Goal: Task Accomplishment & Management: Manage account settings

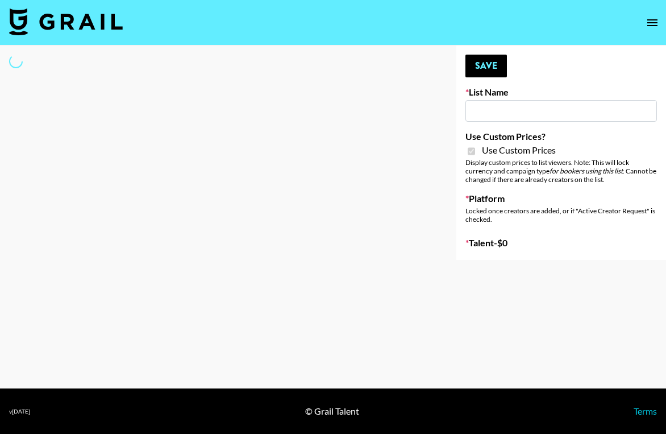
type input "[PERSON_NAME] ([DATE])"
checkbox input "true"
select select "Brand"
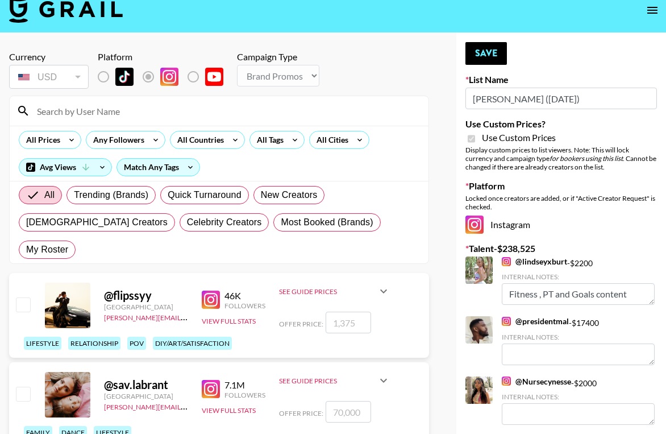
scroll to position [9, 0]
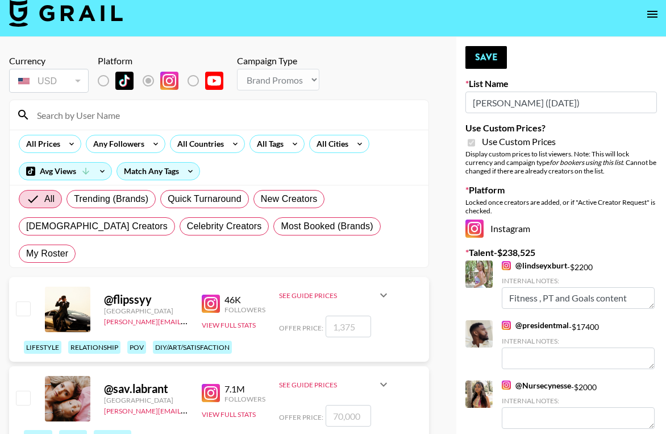
click at [298, 122] on input at bounding box center [226, 115] width 392 height 18
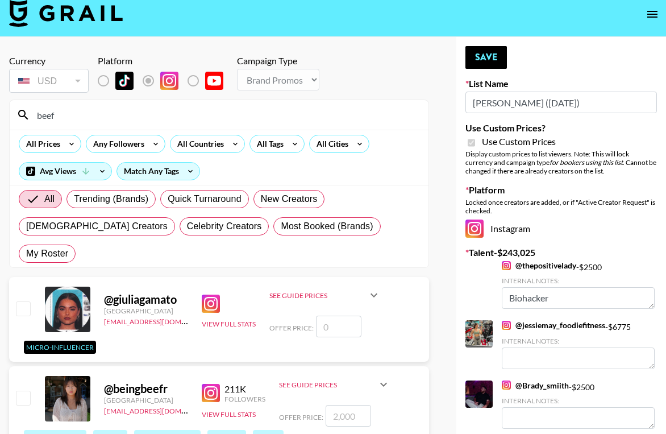
click at [94, 115] on input "beef" at bounding box center [226, 115] width 392 height 18
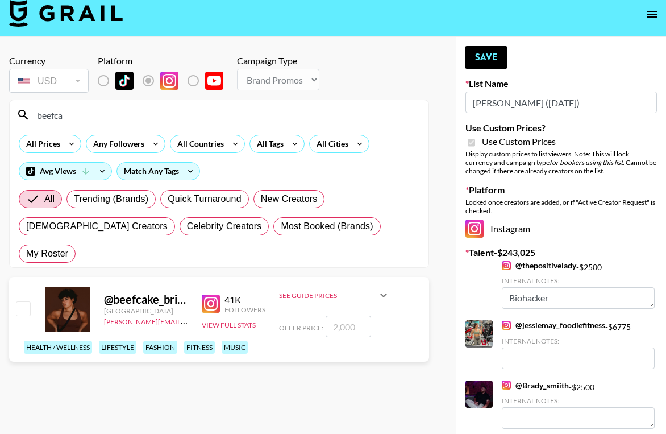
type input "beefca"
click at [349, 316] on input "number" at bounding box center [348, 327] width 45 height 22
type input "2"
checkbox input "true"
type input "2000"
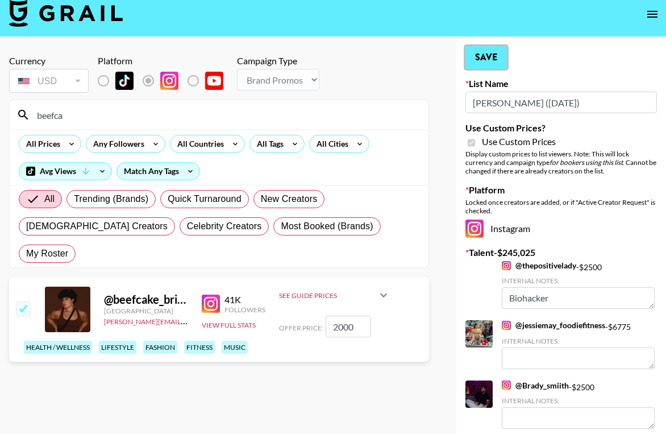
click at [484, 59] on button "Save" at bounding box center [487, 57] width 42 height 23
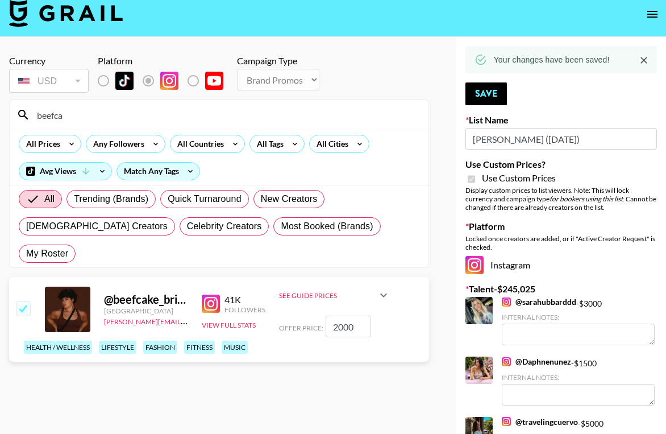
click at [67, 117] on input "beefca" at bounding box center [226, 115] width 392 height 18
type input "b"
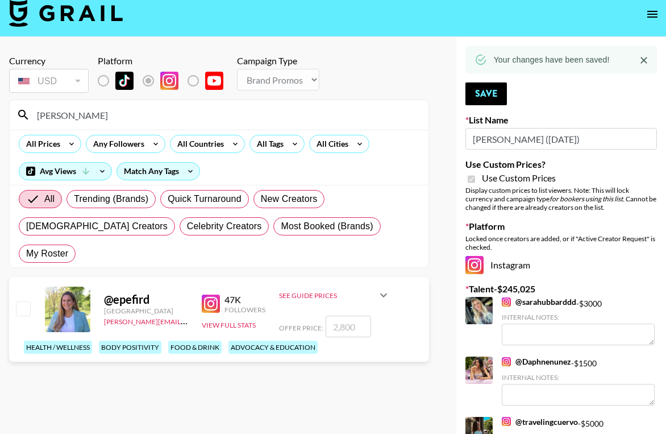
type input "[PERSON_NAME]"
click at [364, 316] on input "number" at bounding box center [348, 327] width 45 height 22
type input "2"
checkbox input "true"
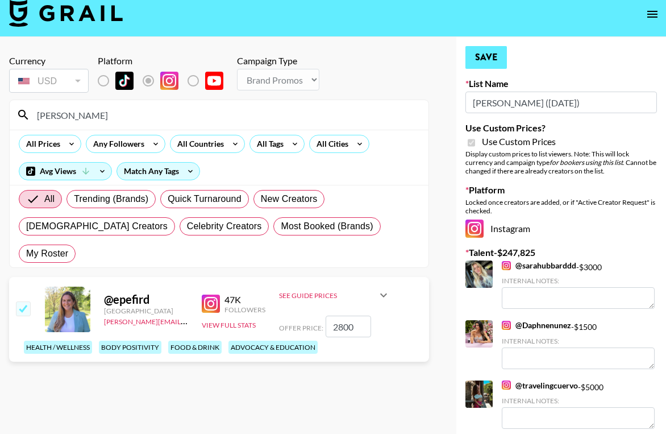
type input "2800"
click at [497, 56] on button "Save" at bounding box center [487, 57] width 42 height 23
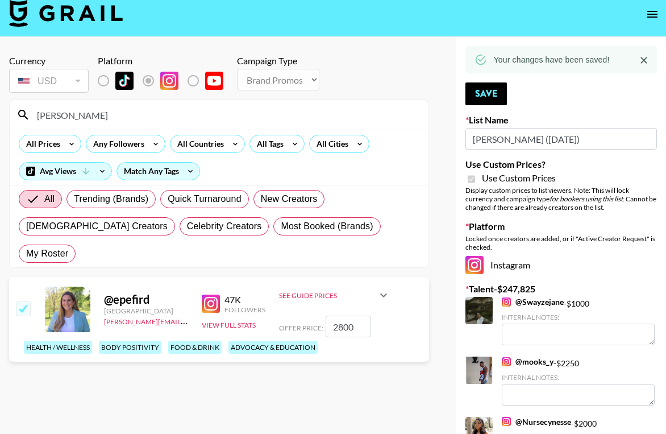
click at [88, 118] on input "[PERSON_NAME]" at bounding box center [226, 115] width 392 height 18
type input "e"
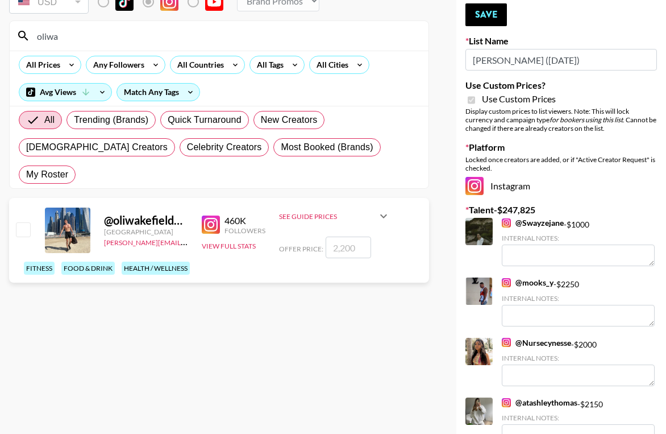
scroll to position [45, 0]
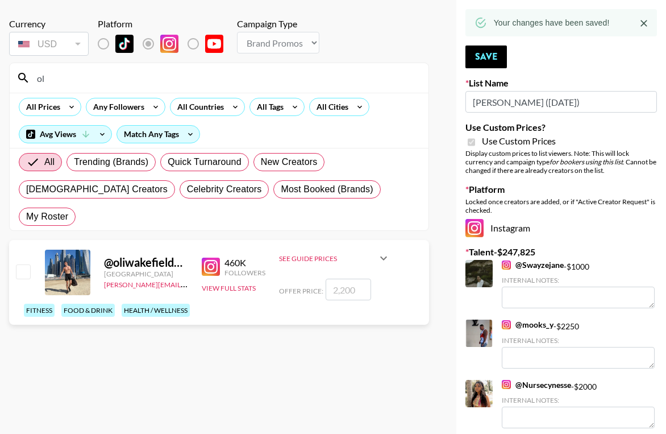
type input "o"
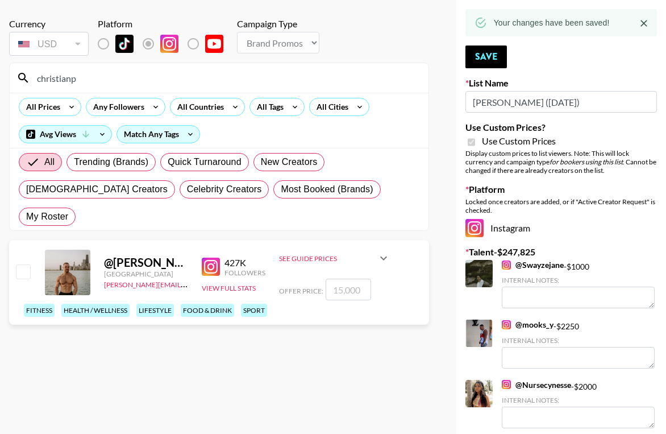
type input "christianp"
click at [350, 279] on input "number" at bounding box center [348, 290] width 45 height 22
type input "1"
checkbox input "true"
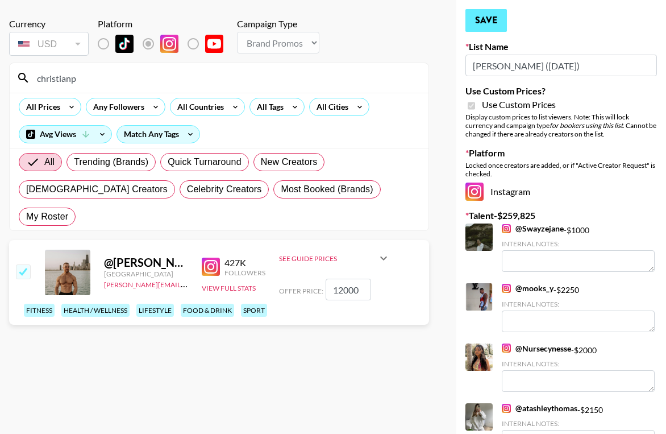
type input "12000"
click at [480, 21] on button "Save" at bounding box center [487, 20] width 42 height 23
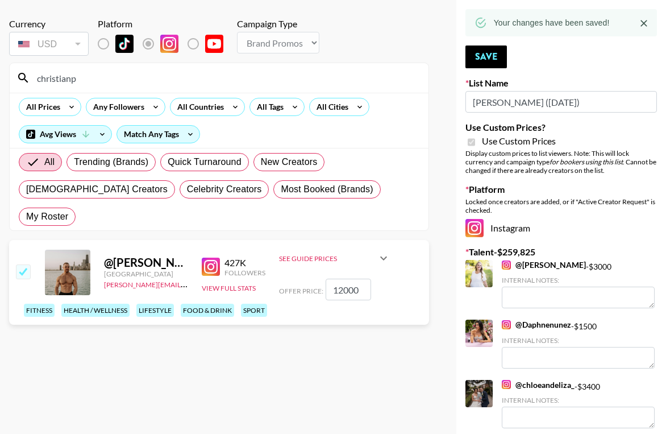
click at [158, 82] on input "christianp" at bounding box center [226, 78] width 392 height 18
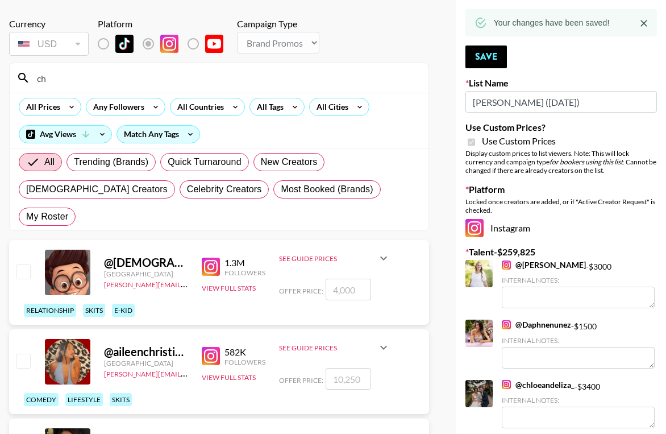
type input "c"
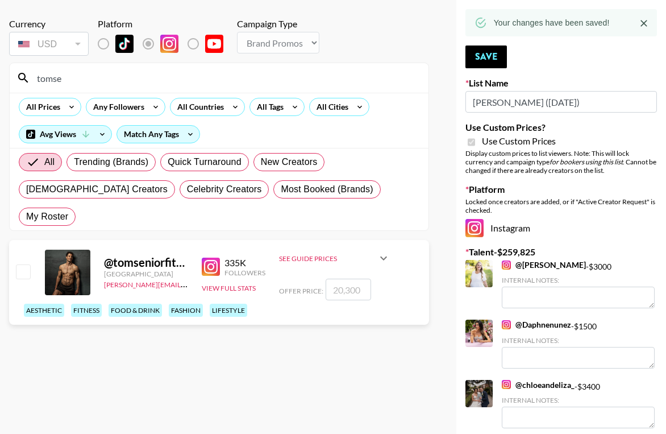
type input "tomse"
click at [346, 279] on input "number" at bounding box center [348, 290] width 45 height 22
checkbox input "true"
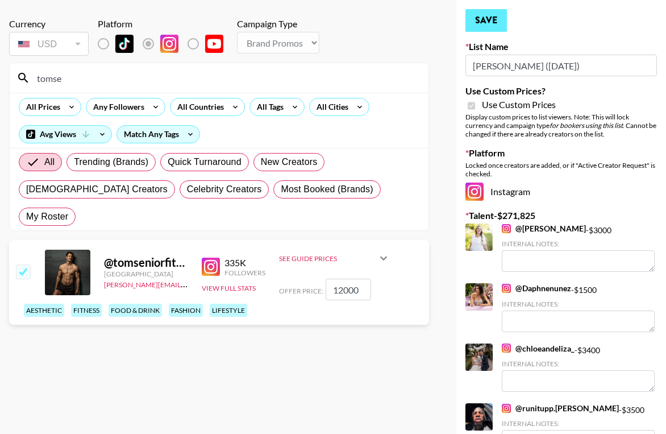
type input "12000"
click at [484, 26] on button "Save" at bounding box center [487, 20] width 42 height 23
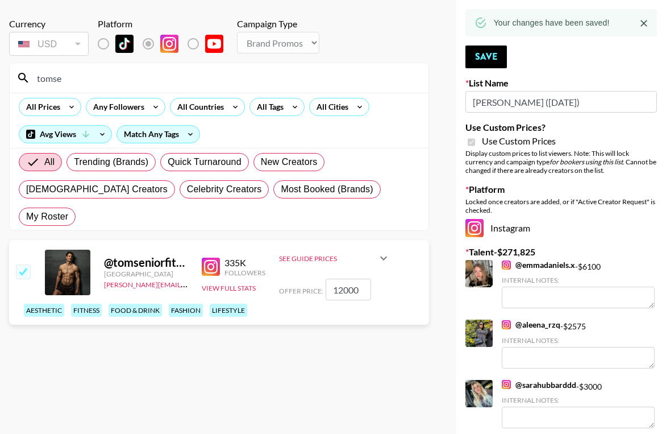
click at [87, 85] on input "tomse" at bounding box center [226, 78] width 392 height 18
type input "t"
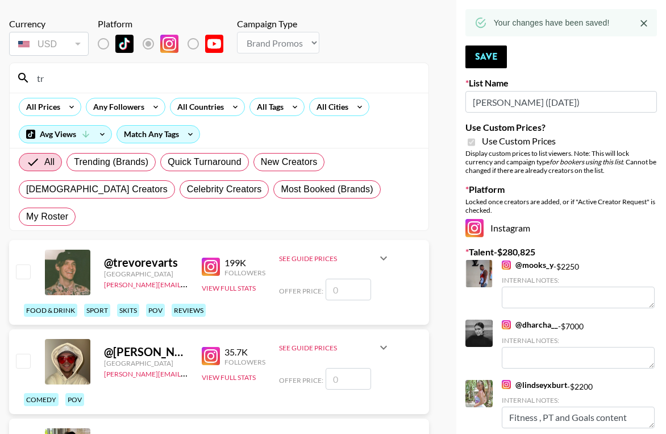
type input "t"
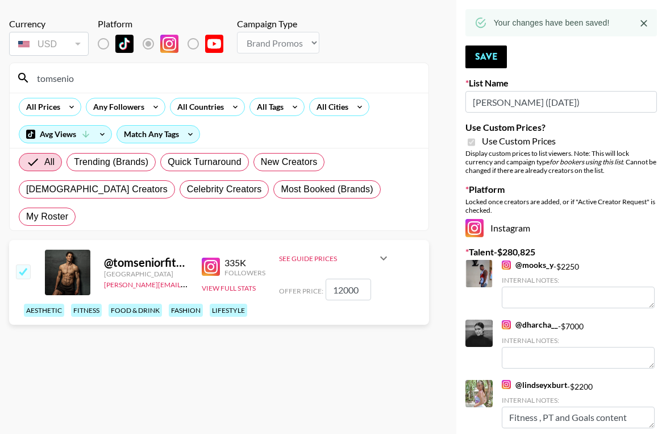
drag, startPoint x: 85, startPoint y: 80, endPoint x: -23, endPoint y: 69, distance: 109.1
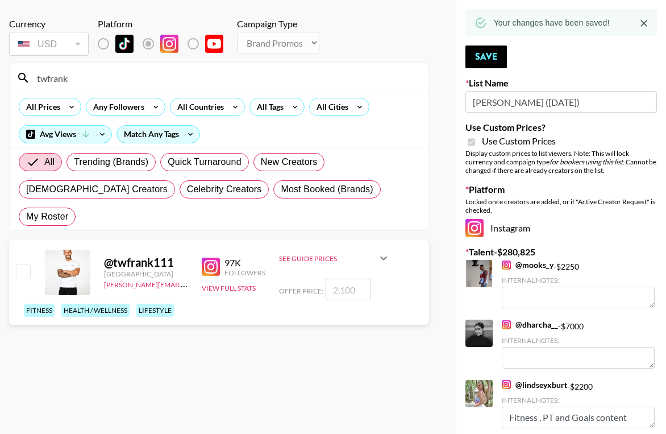
type input "twfrank"
click at [359, 279] on input "number" at bounding box center [348, 290] width 45 height 22
type input "21"
checkbox input "true"
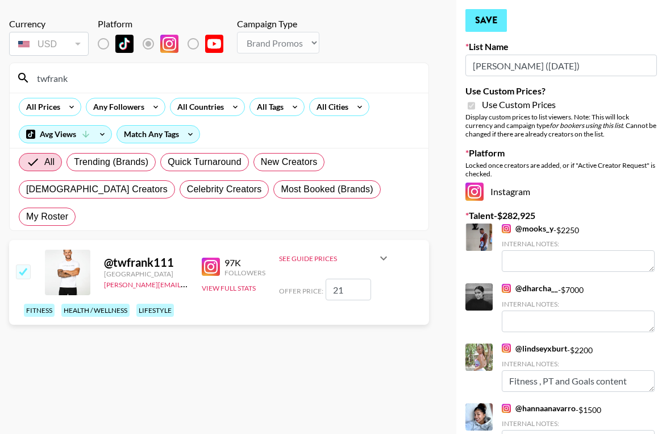
type input "2"
checkbox input "false"
type input "1"
checkbox input "true"
type input "1"
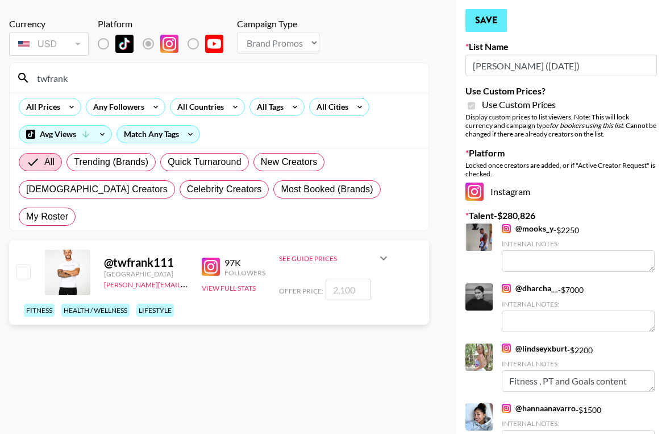
checkbox input "false"
type input "2"
checkbox input "true"
type input "2"
checkbox input "false"
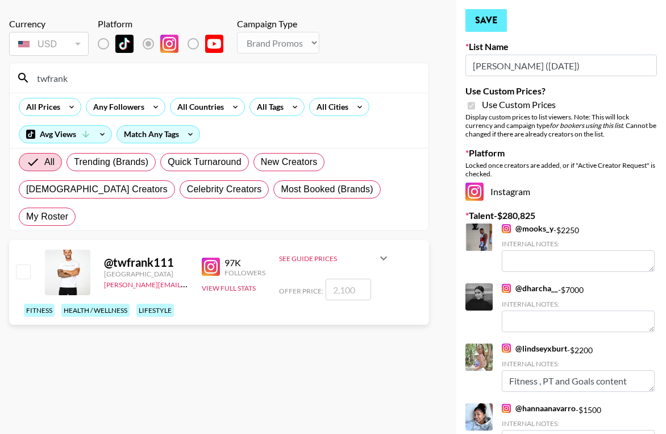
type input "2"
checkbox input "true"
type input "2"
checkbox input "true"
type input "3200"
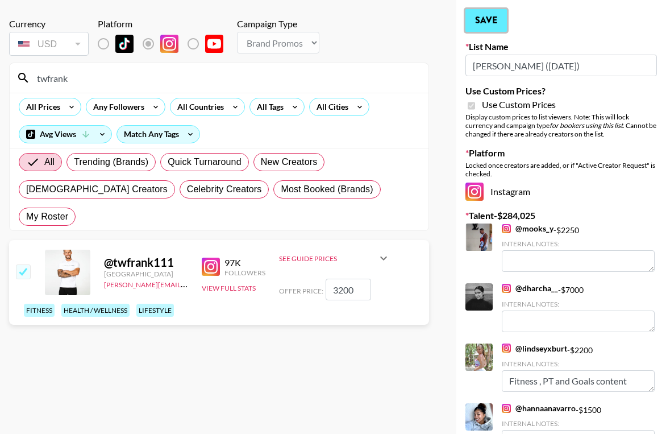
click at [488, 23] on button "Save" at bounding box center [487, 20] width 42 height 23
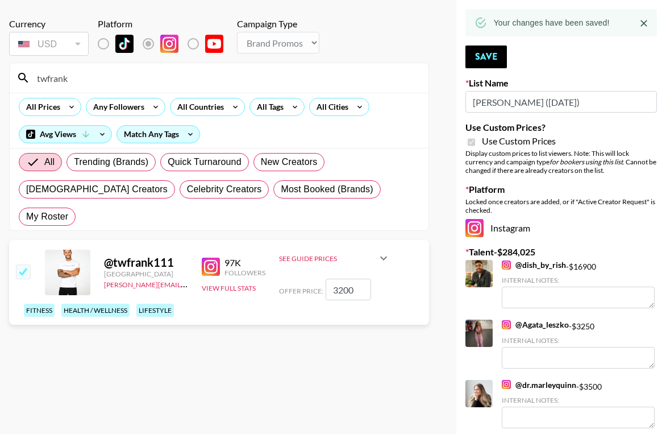
click at [99, 82] on input "twfrank" at bounding box center [226, 78] width 392 height 18
type input "t"
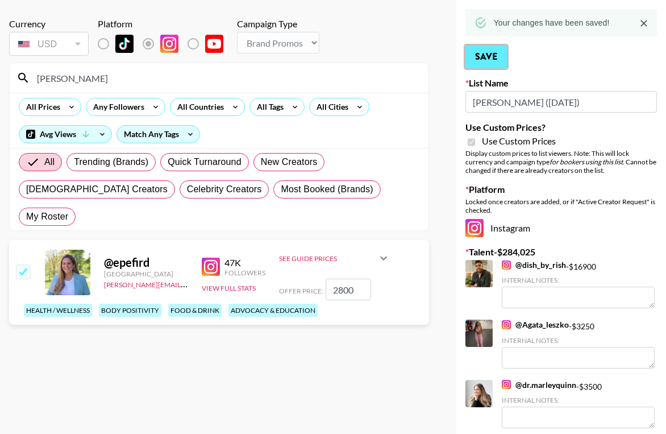
click at [478, 57] on button "Save" at bounding box center [487, 56] width 42 height 23
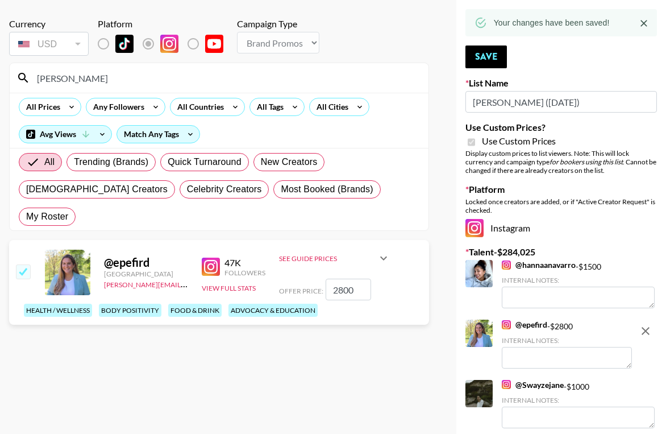
click at [102, 83] on input "[PERSON_NAME]" at bounding box center [226, 78] width 392 height 18
type input "e"
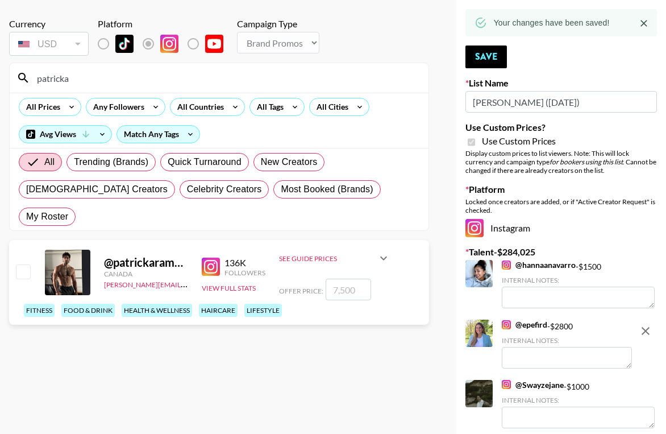
type input "patricka"
click at [340, 279] on input "number" at bounding box center [348, 290] width 45 height 22
type input "7"
checkbox input "true"
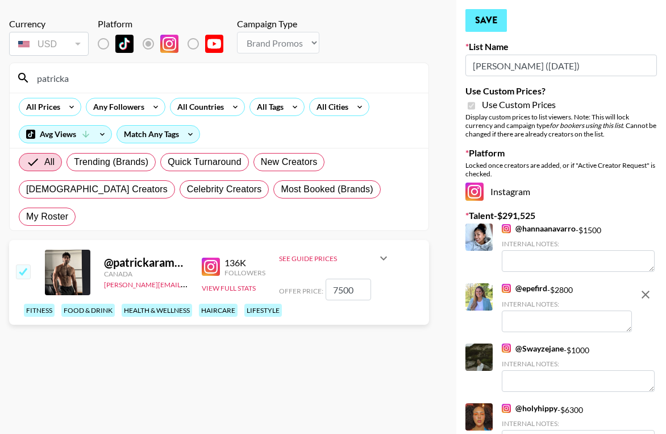
type input "7500"
click at [496, 27] on button "Save" at bounding box center [487, 20] width 42 height 23
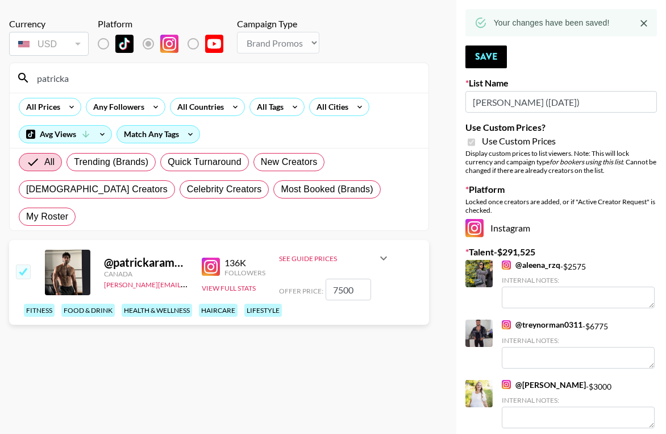
click at [75, 84] on input "patricka" at bounding box center [226, 78] width 392 height 18
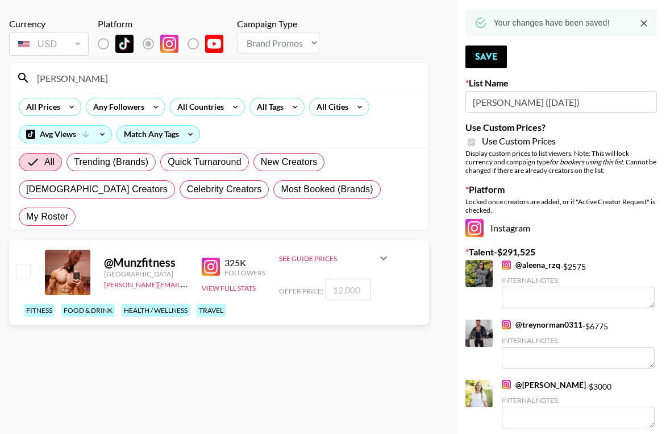
type input "[PERSON_NAME]"
click at [356, 279] on input "number" at bounding box center [348, 290] width 45 height 22
type input "1"
checkbox input "true"
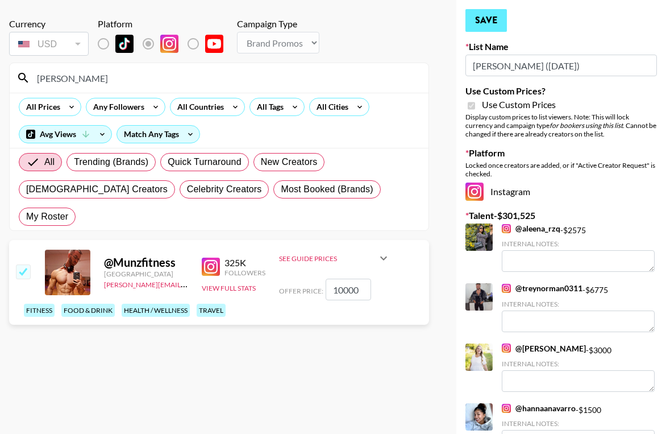
type input "10000"
click at [472, 15] on button "Save" at bounding box center [487, 20] width 42 height 23
